Goal: Find contact information

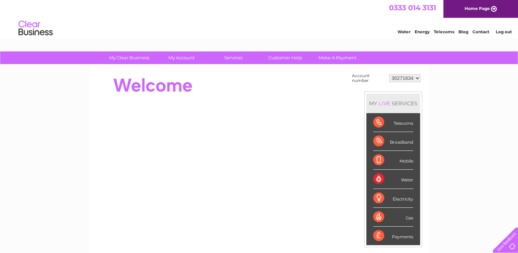
click at [493, 6] on link "Home Page" at bounding box center [480, 9] width 75 height 18
click at [291, 55] on link "Customer Help" at bounding box center [285, 57] width 57 height 13
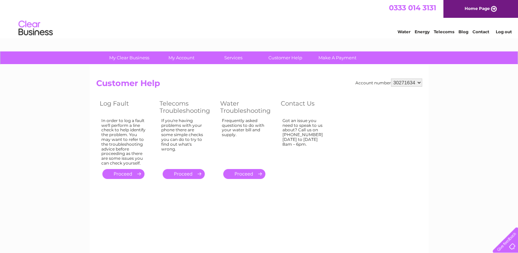
click at [482, 32] on link "Contact" at bounding box center [481, 31] width 17 height 5
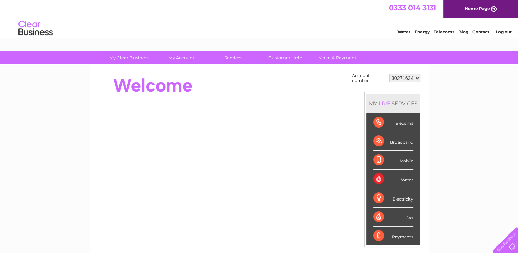
click at [472, 30] on div "Water Energy Telecoms Blog Contact Log out" at bounding box center [451, 29] width 134 height 14
click at [483, 30] on link "Contact" at bounding box center [481, 31] width 17 height 5
click at [487, 31] on link "Contact" at bounding box center [481, 31] width 17 height 5
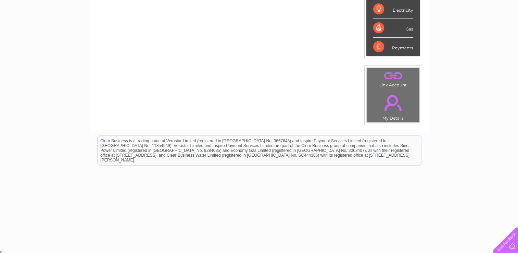
scroll to position [86, 0]
